Goal: Obtain resource: Download file/media

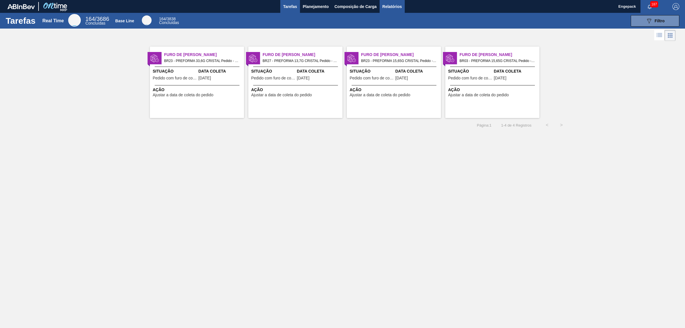
click at [393, 6] on span "Relatórios" at bounding box center [392, 6] width 19 height 7
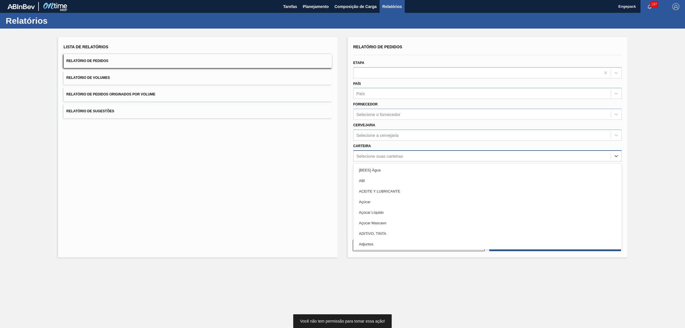
click at [386, 157] on div "Selecione suas carteiras" at bounding box center [380, 155] width 47 height 5
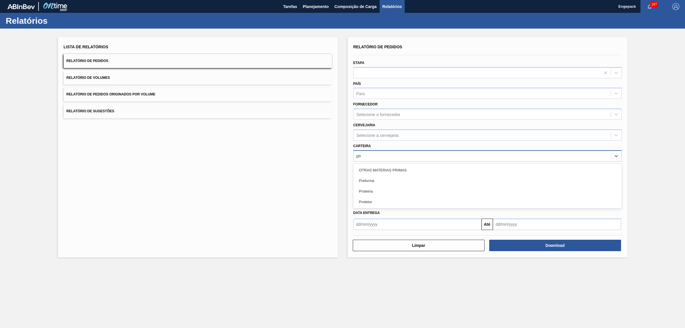
type input "pref"
drag, startPoint x: 377, startPoint y: 170, endPoint x: 378, endPoint y: 202, distance: 32.0
click at [377, 172] on div "Preforma" at bounding box center [488, 170] width 268 height 11
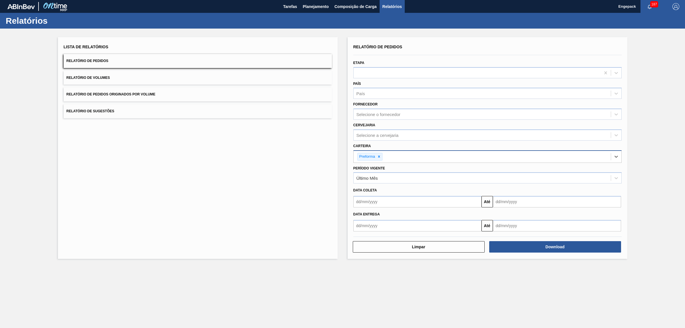
click at [378, 205] on input "text" at bounding box center [418, 201] width 128 height 11
click at [408, 233] on div "1" at bounding box center [407, 234] width 8 height 8
type input "[DATE]"
click at [499, 200] on input "text" at bounding box center [557, 201] width 128 height 11
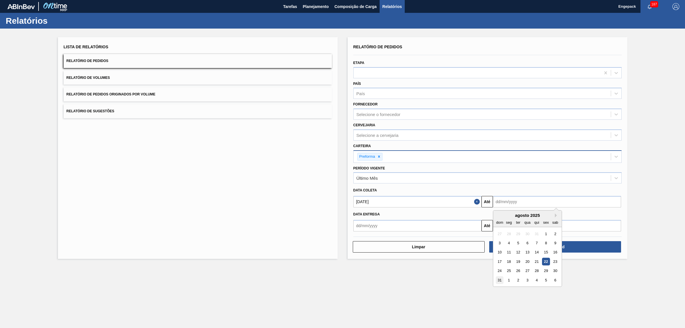
click at [502, 280] on div "31" at bounding box center [500, 280] width 8 height 8
type input "[DATE]"
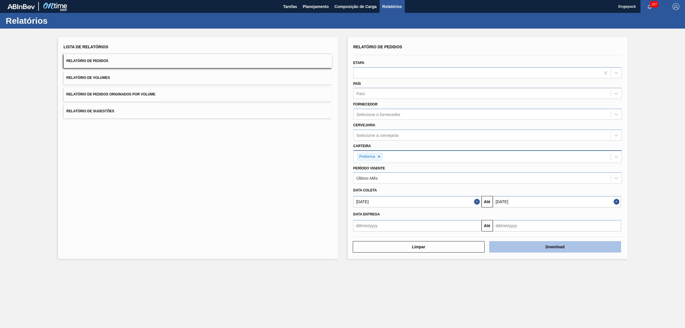
click at [546, 249] on button "Download" at bounding box center [556, 246] width 132 height 11
